Goal: Task Accomplishment & Management: Complete application form

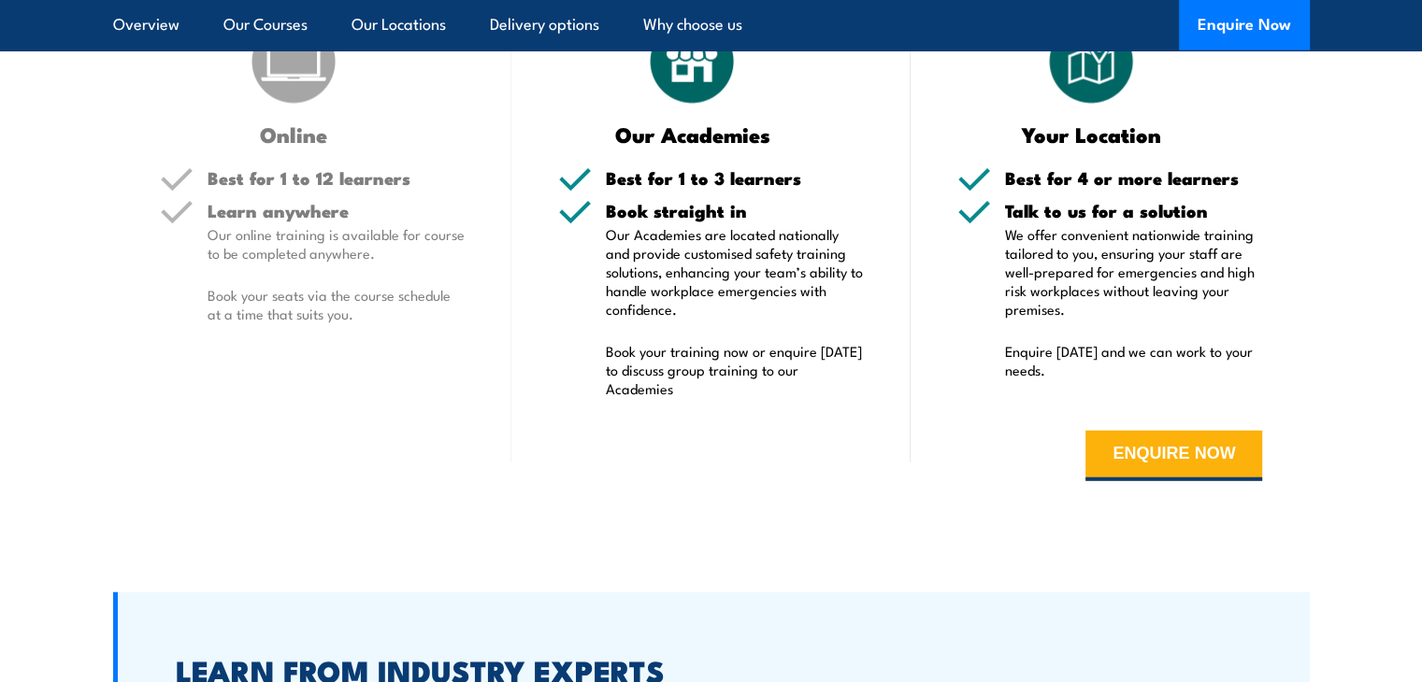
scroll to position [4767, 0]
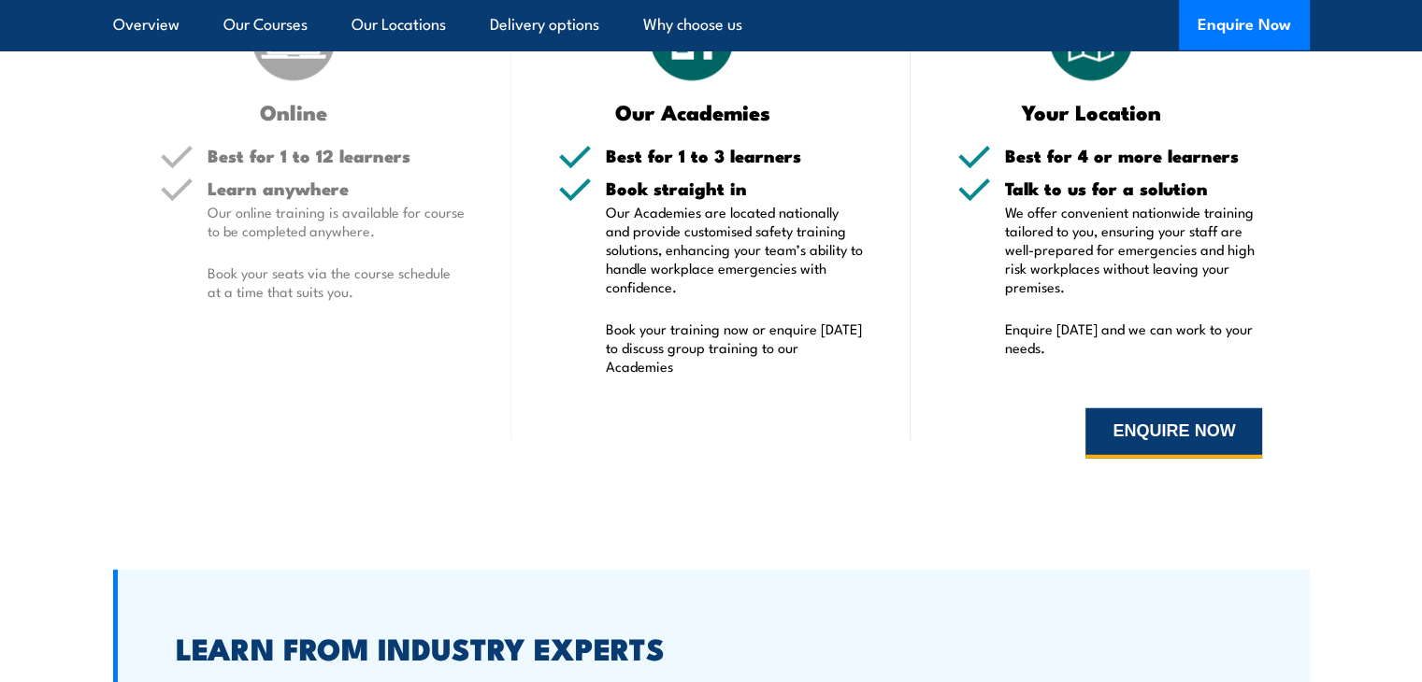
click at [1158, 415] on button "ENQUIRE NOW" at bounding box center [1173, 433] width 177 height 50
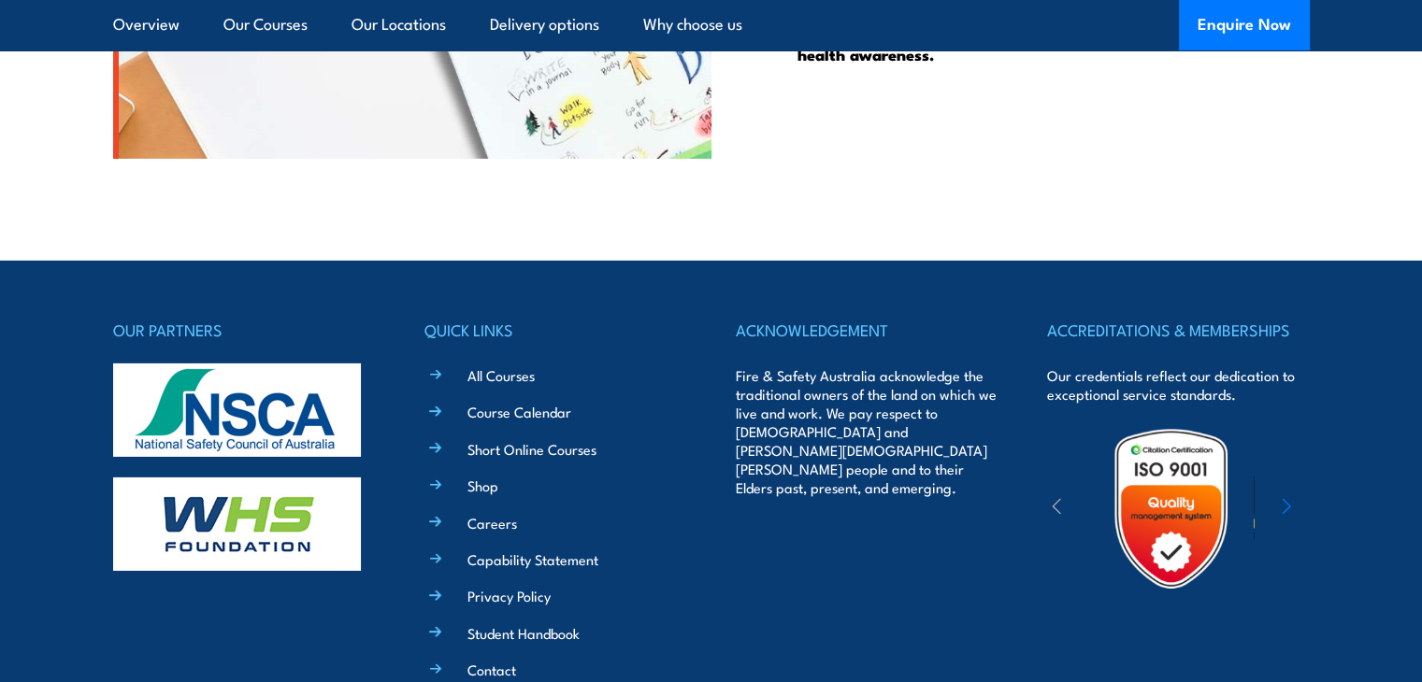
scroll to position [5785, 0]
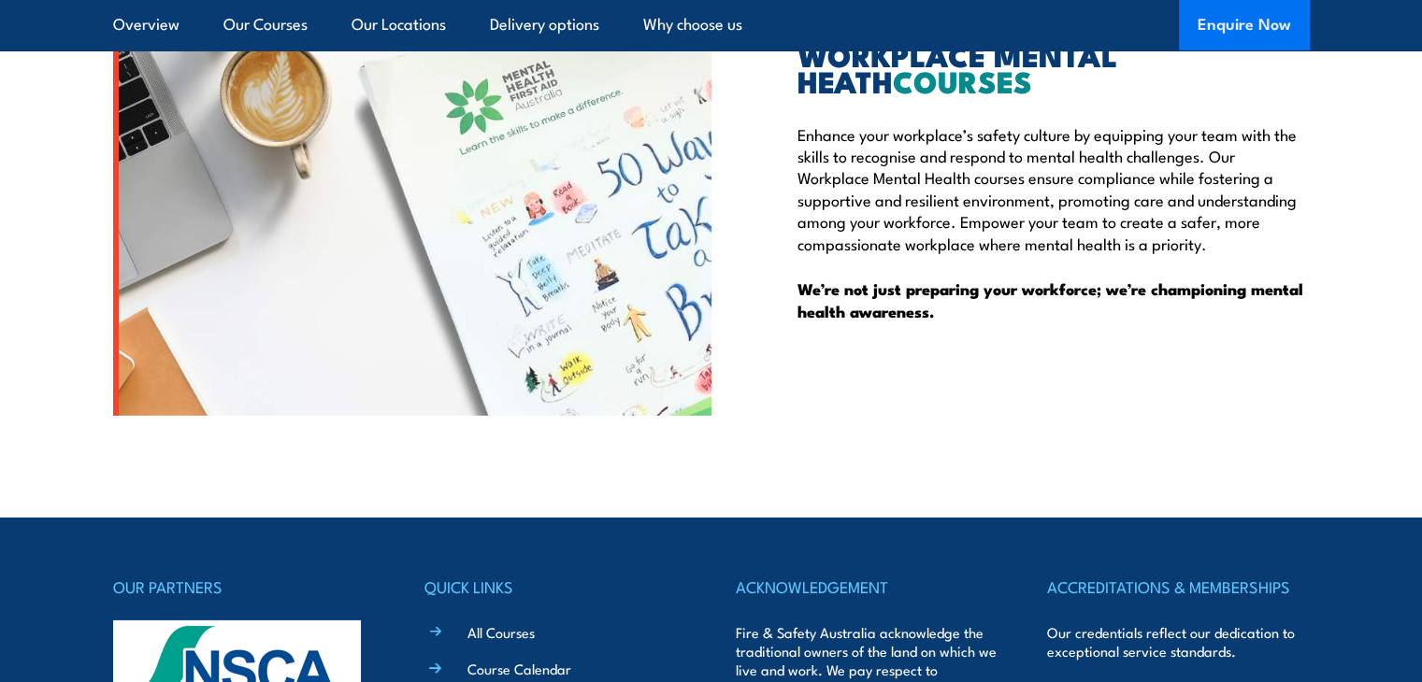
click at [1224, 19] on button "Enquire Now" at bounding box center [1244, 25] width 131 height 50
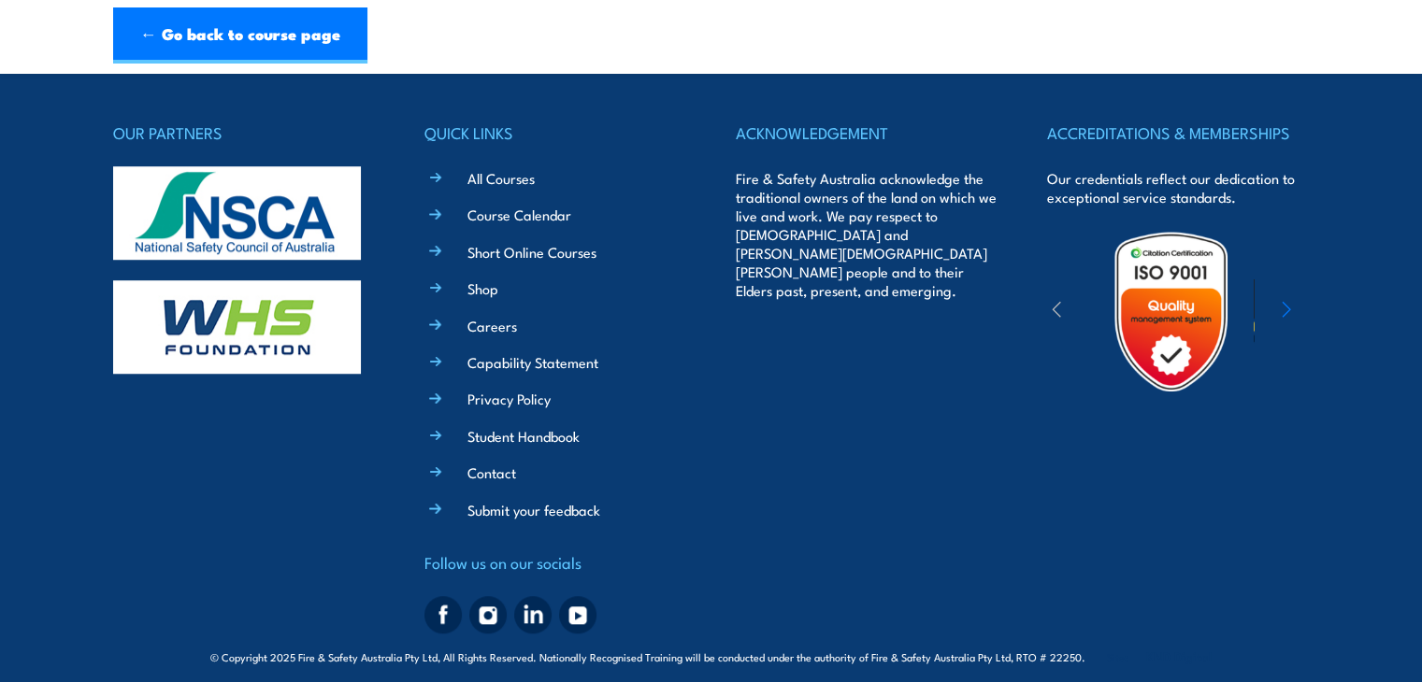
scroll to position [1353, 0]
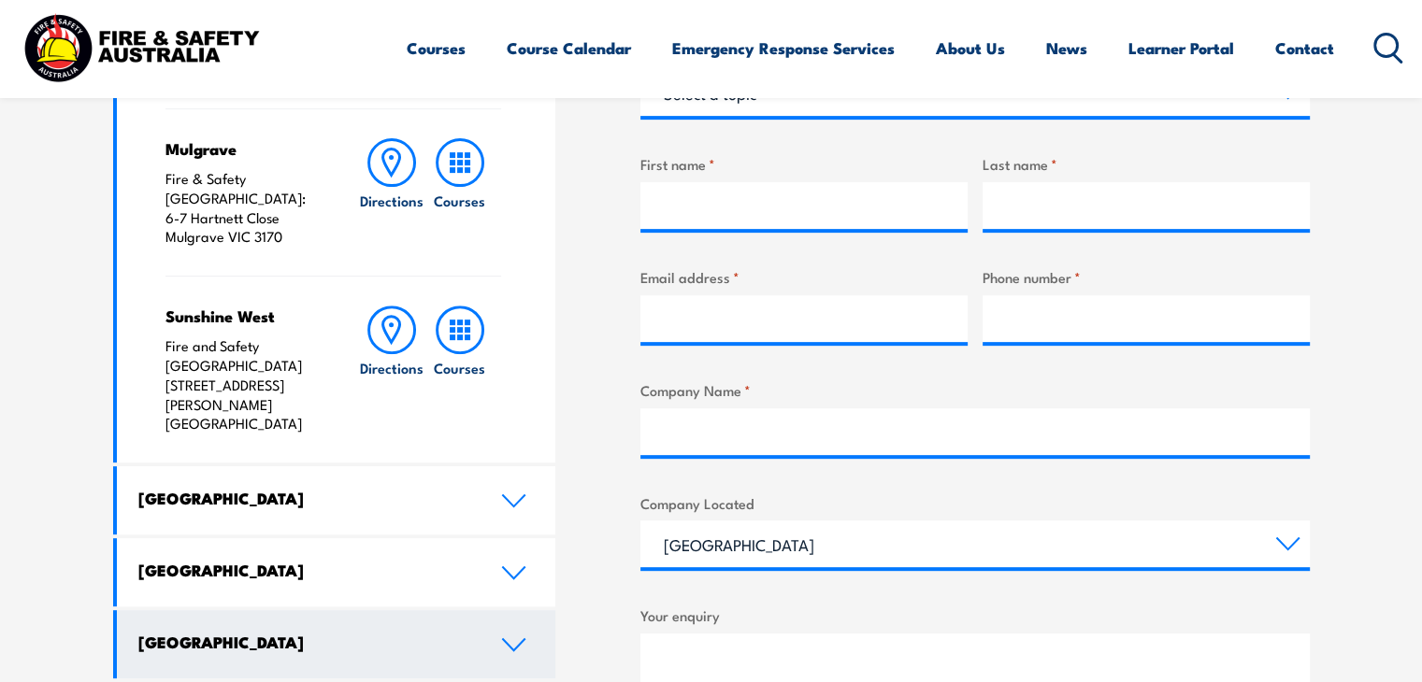
scroll to position [841, 0]
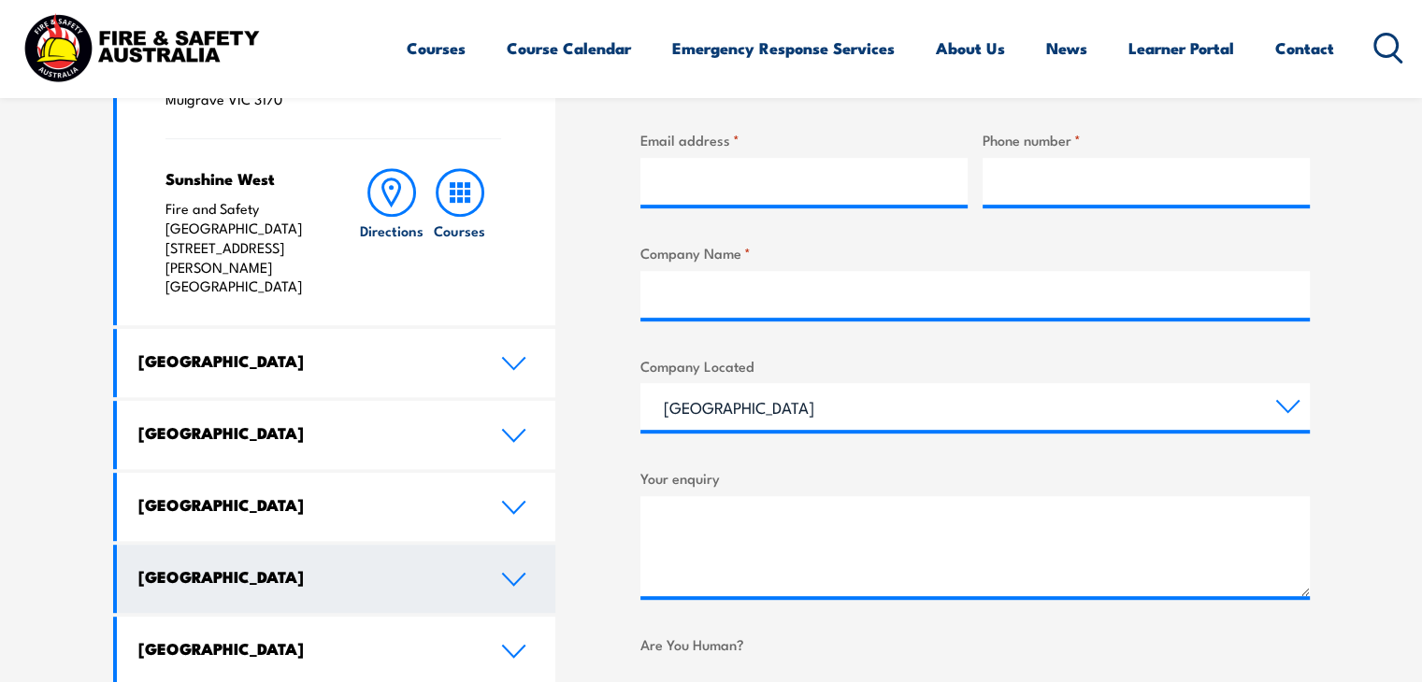
click at [450, 545] on link "[GEOGRAPHIC_DATA]" at bounding box center [336, 579] width 439 height 68
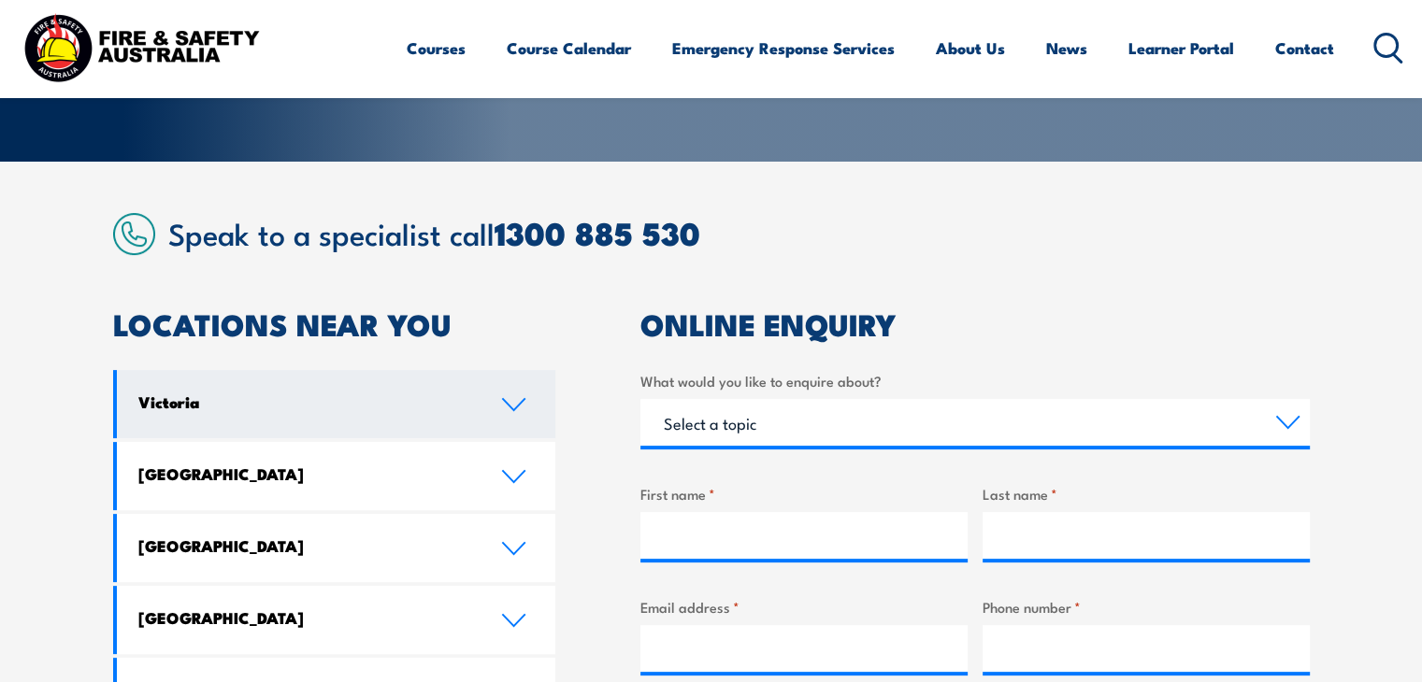
scroll to position [0, 0]
